Goal: Book appointment/travel/reservation

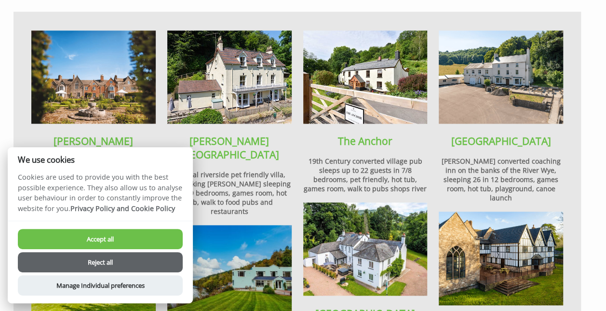
scroll to position [657, 0]
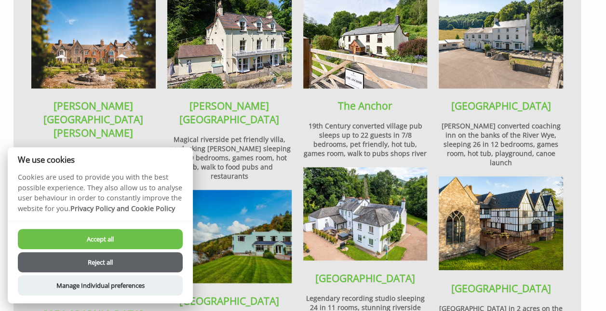
click at [96, 262] on button "Reject all" at bounding box center [100, 262] width 165 height 20
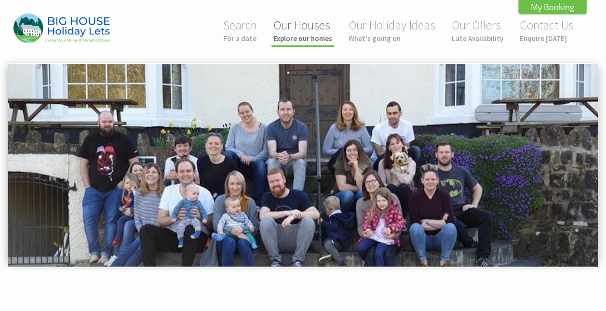
click at [307, 21] on link "Our Houses Explore our homes" at bounding box center [303, 30] width 59 height 26
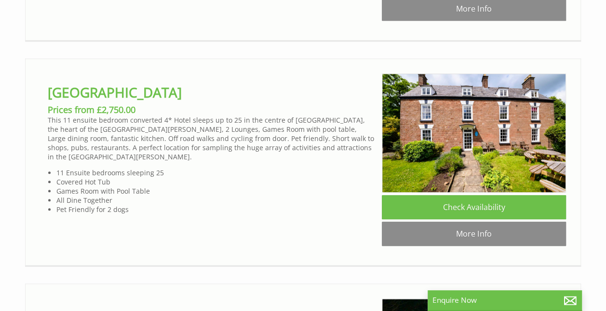
scroll to position [2323, 0]
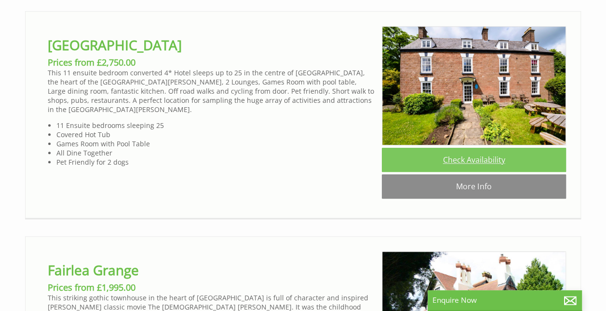
click at [477, 172] on link "Check Availability" at bounding box center [474, 160] width 184 height 24
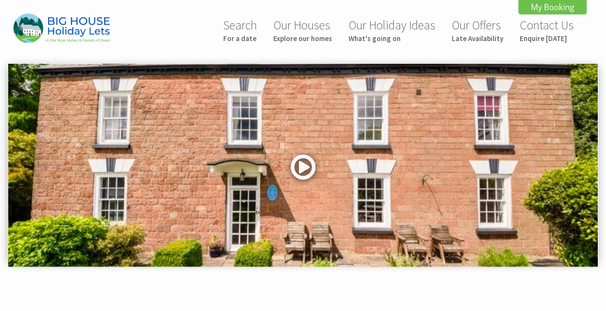
click at [301, 165] on link at bounding box center [303, 171] width 29 height 40
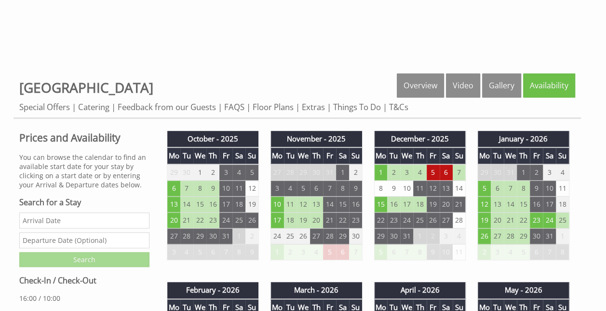
scroll to position [310, 0]
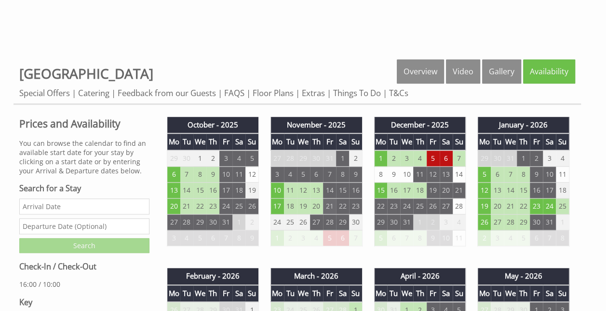
click at [330, 207] on td "21" at bounding box center [329, 206] width 13 height 16
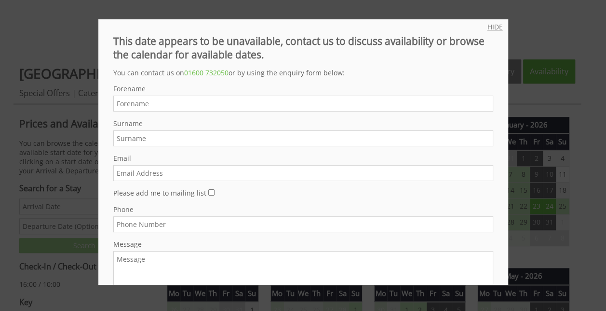
click at [491, 23] on link "HIDE" at bounding box center [495, 26] width 15 height 9
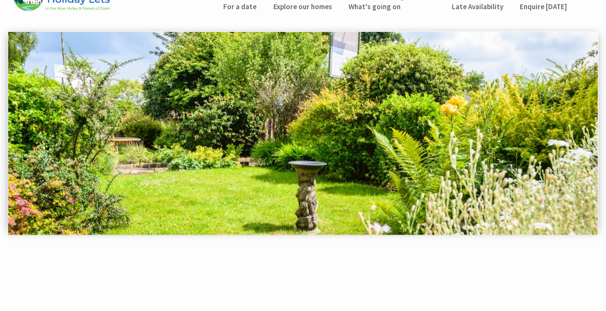
scroll to position [0, 0]
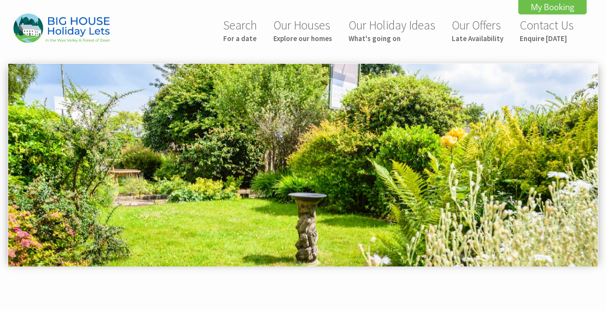
scroll to position [423, 0]
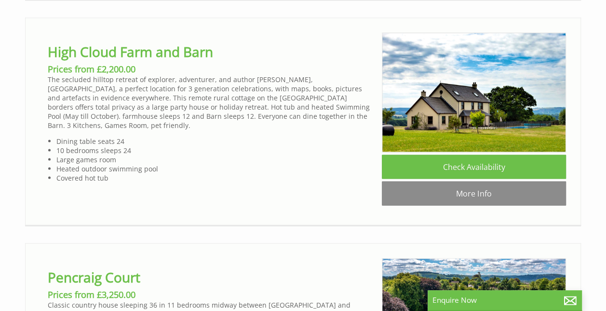
scroll to position [2761, 0]
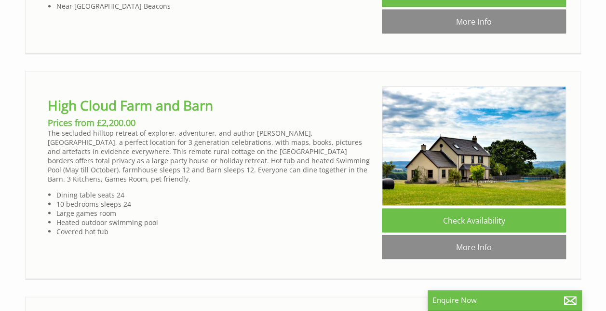
scroll to position [1655, 0]
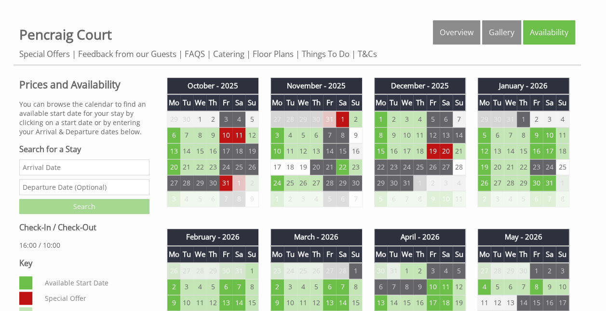
scroll to position [352, 0]
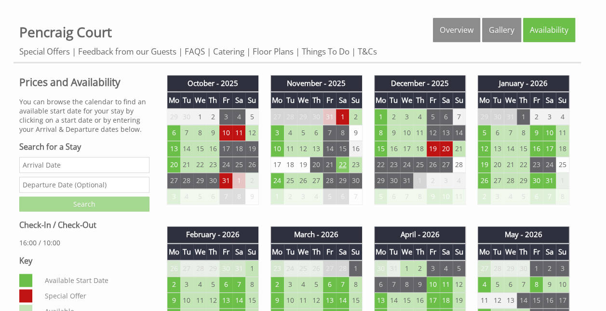
click at [343, 164] on td "22" at bounding box center [342, 165] width 13 height 16
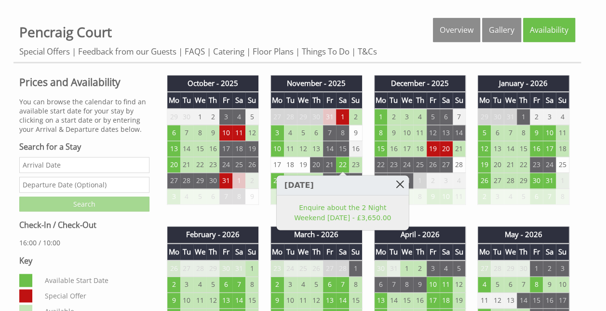
click at [405, 181] on link at bounding box center [400, 183] width 17 height 17
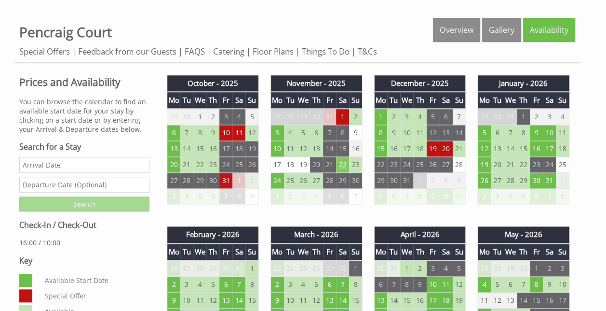
click at [344, 167] on td "22" at bounding box center [342, 165] width 13 height 16
